Goal: Transaction & Acquisition: Register for event/course

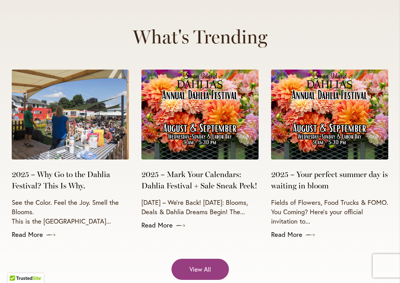
scroll to position [3095, 0]
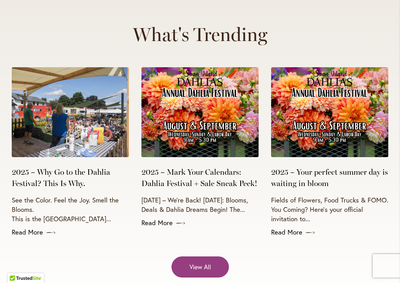
click at [304, 229] on span at bounding box center [308, 233] width 12 height 8
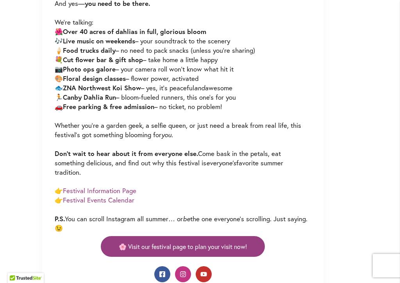
scroll to position [564, 0]
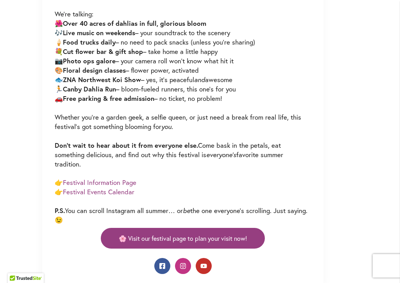
click at [131, 233] on span "🌸 Visit our festival page to plan your visit now!" at bounding box center [183, 237] width 128 height 9
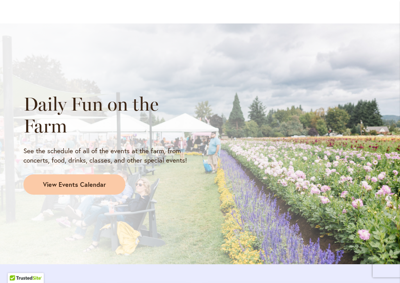
scroll to position [628, 0]
click at [45, 185] on span "View Events Calendar" at bounding box center [74, 184] width 63 height 9
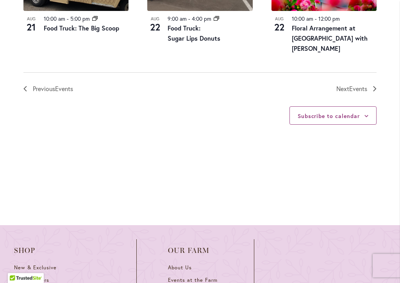
scroll to position [1015, 0]
click at [362, 84] on span "Events" at bounding box center [358, 88] width 18 height 8
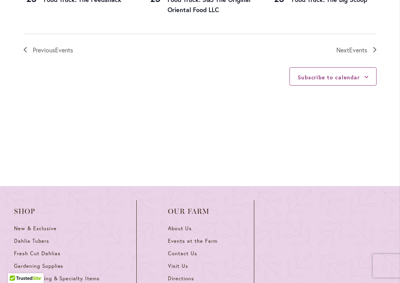
click at [376, 45] on link "Next Events" at bounding box center [356, 50] width 40 height 10
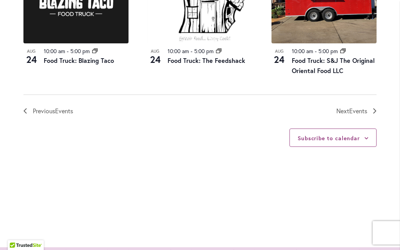
scroll to position [994, 0]
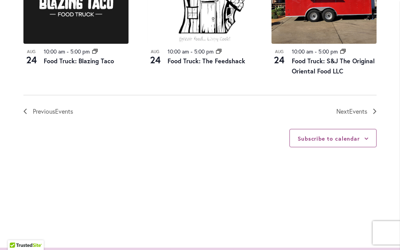
click at [356, 107] on span "Events" at bounding box center [358, 111] width 18 height 8
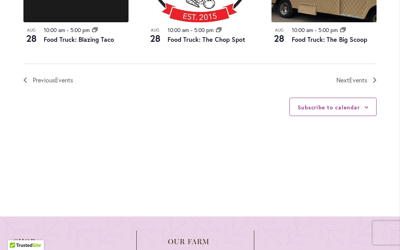
click at [363, 98] on div "Subscribe to calendar" at bounding box center [332, 107] width 87 height 18
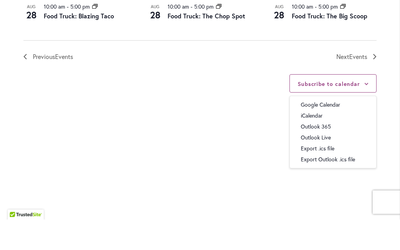
scroll to position [1017, 0]
